Goal: Download file/media

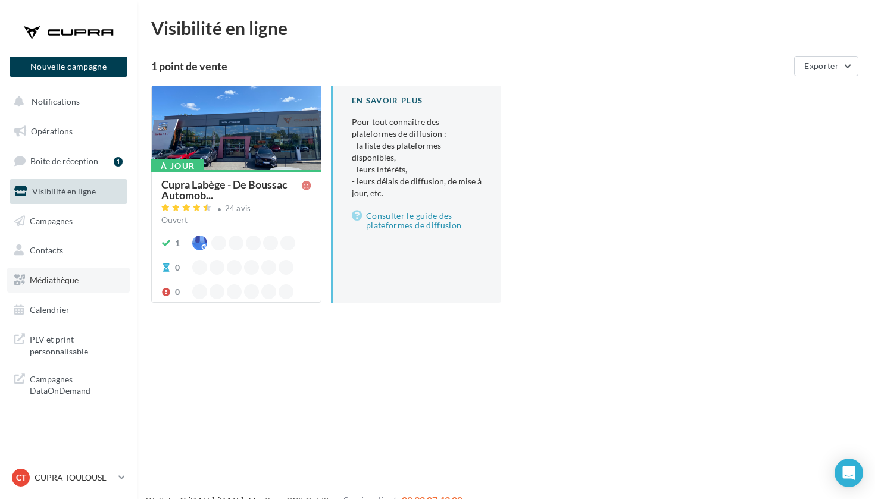
click at [73, 275] on span "Médiathèque" at bounding box center [54, 280] width 49 height 10
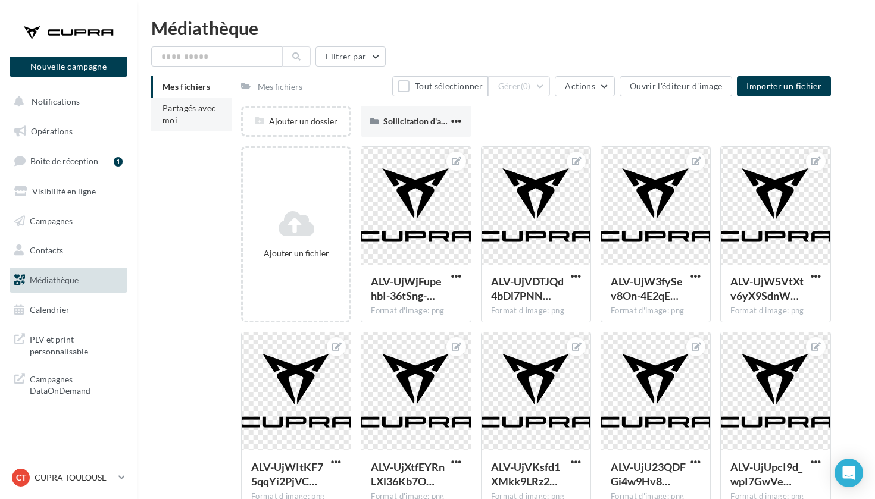
click at [174, 120] on span "Partagés avec moi" at bounding box center [189, 114] width 54 height 22
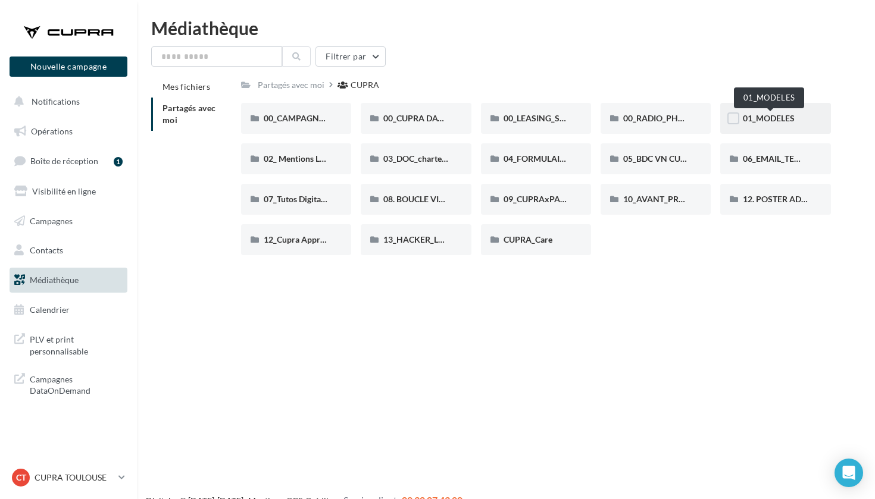
click at [757, 120] on span "01_MODELES" at bounding box center [769, 118] width 52 height 10
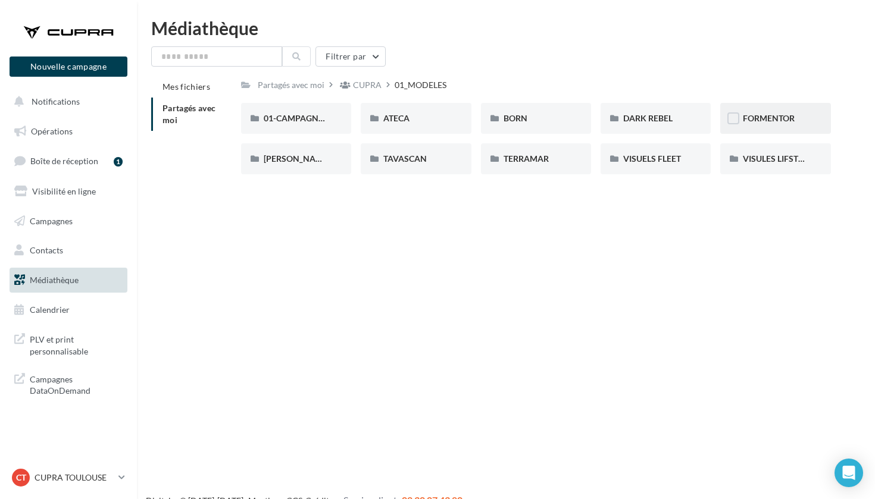
click at [777, 120] on span "FORMENTOR" at bounding box center [769, 118] width 52 height 10
click at [298, 124] on div "01-IMAGES" at bounding box center [296, 118] width 65 height 12
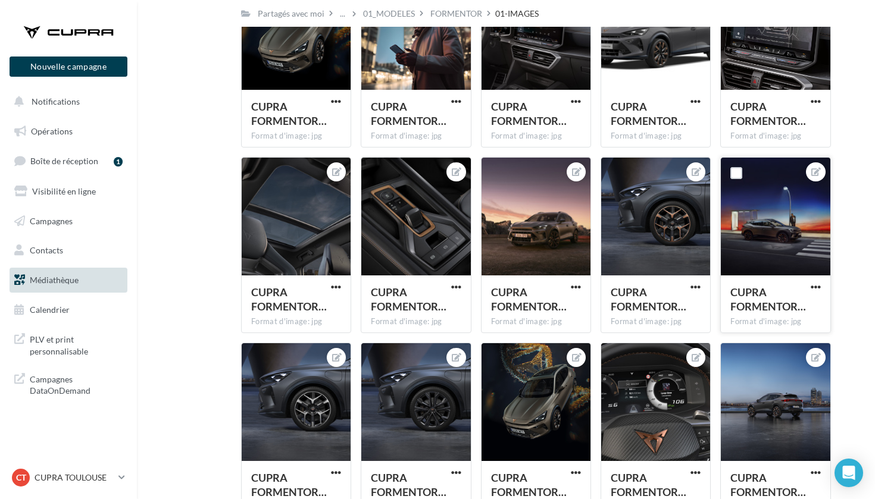
scroll to position [2738, 0]
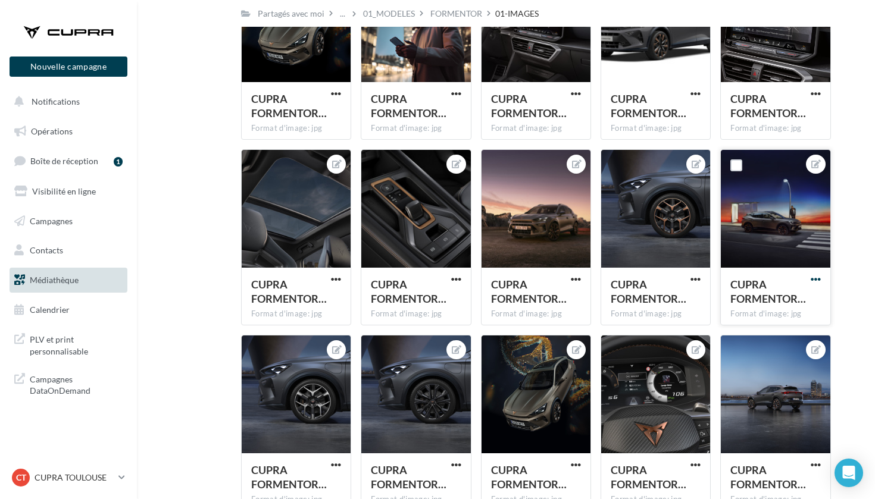
click at [816, 281] on span "button" at bounding box center [815, 279] width 10 height 10
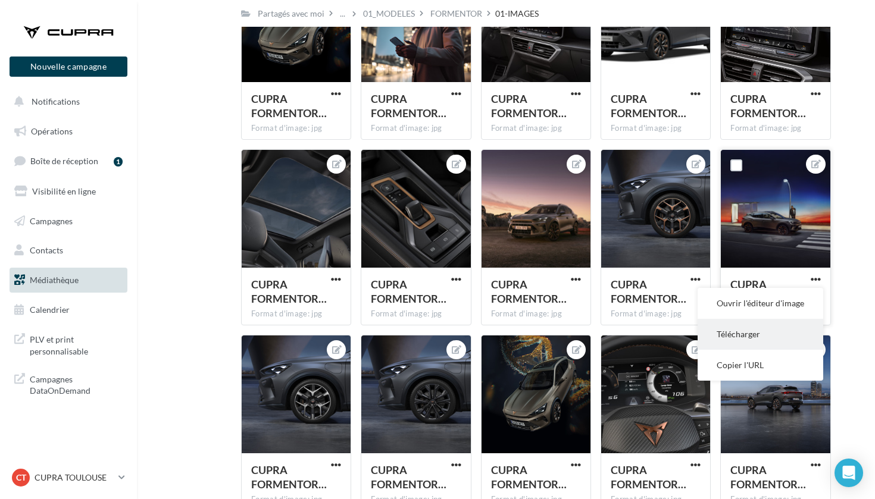
click at [772, 333] on button "Télécharger" at bounding box center [760, 334] width 126 height 31
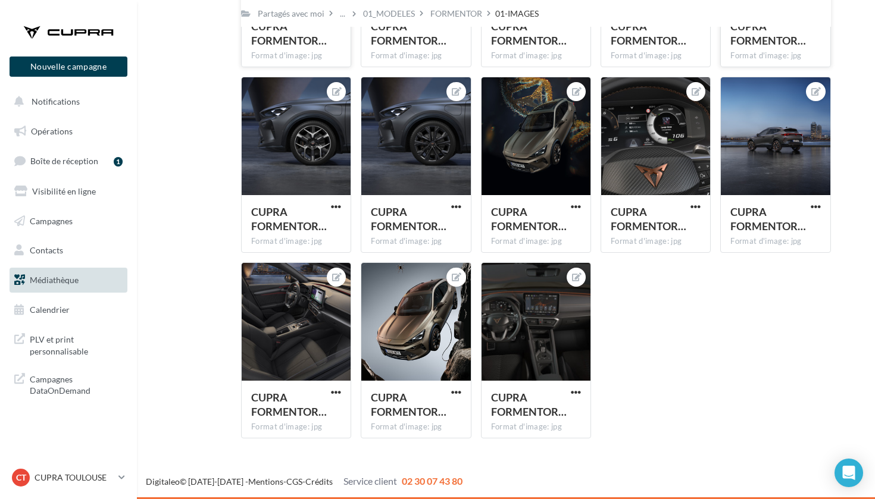
scroll to position [2996, 0]
click at [54, 486] on div "CT CUPRA TOULOUSE cupra_toulouse" at bounding box center [63, 478] width 102 height 18
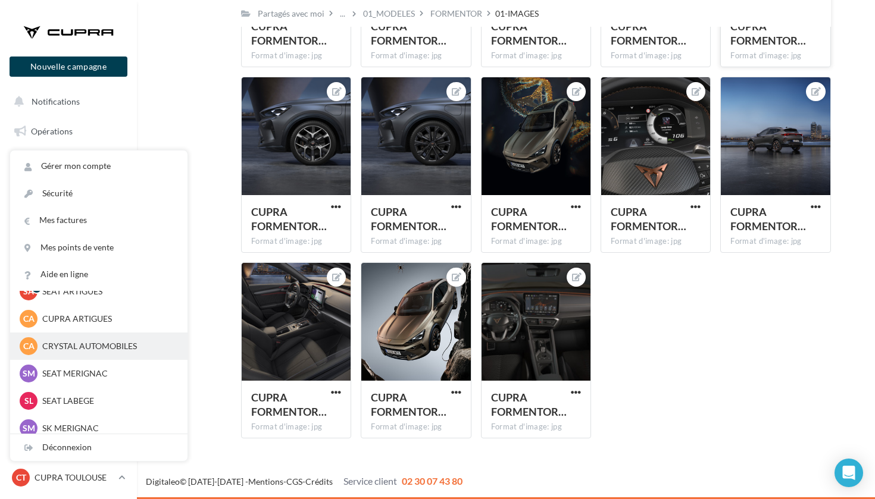
scroll to position [77, 0]
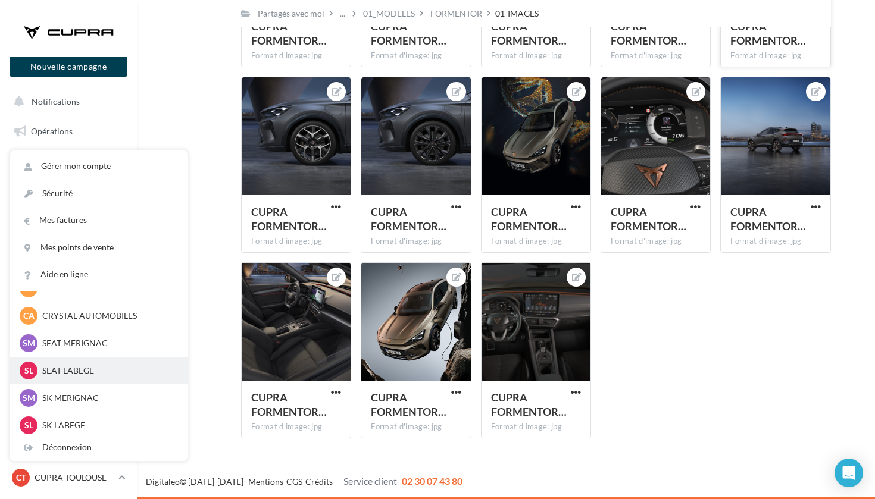
click at [86, 369] on p "SEAT LABEGE" at bounding box center [107, 371] width 131 height 12
